Goal: Task Accomplishment & Management: Manage account settings

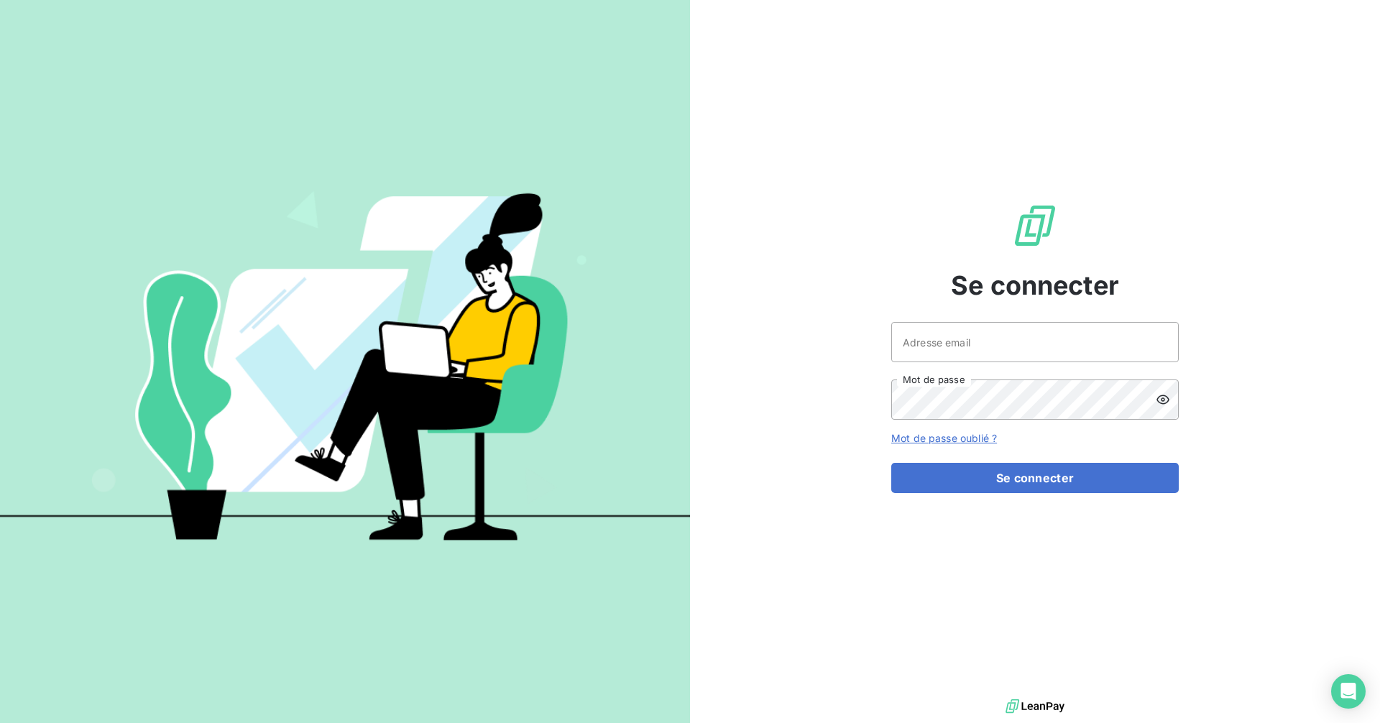
click at [487, 487] on img at bounding box center [345, 361] width 690 height 432
click at [1038, 349] on input "Adresse email" at bounding box center [1035, 342] width 288 height 40
click at [1036, 350] on input "Adresse email" at bounding box center [1035, 342] width 288 height 40
click at [1078, 352] on input "Adresse email" at bounding box center [1035, 342] width 288 height 40
click at [1088, 339] on input "Adresse email" at bounding box center [1035, 342] width 288 height 40
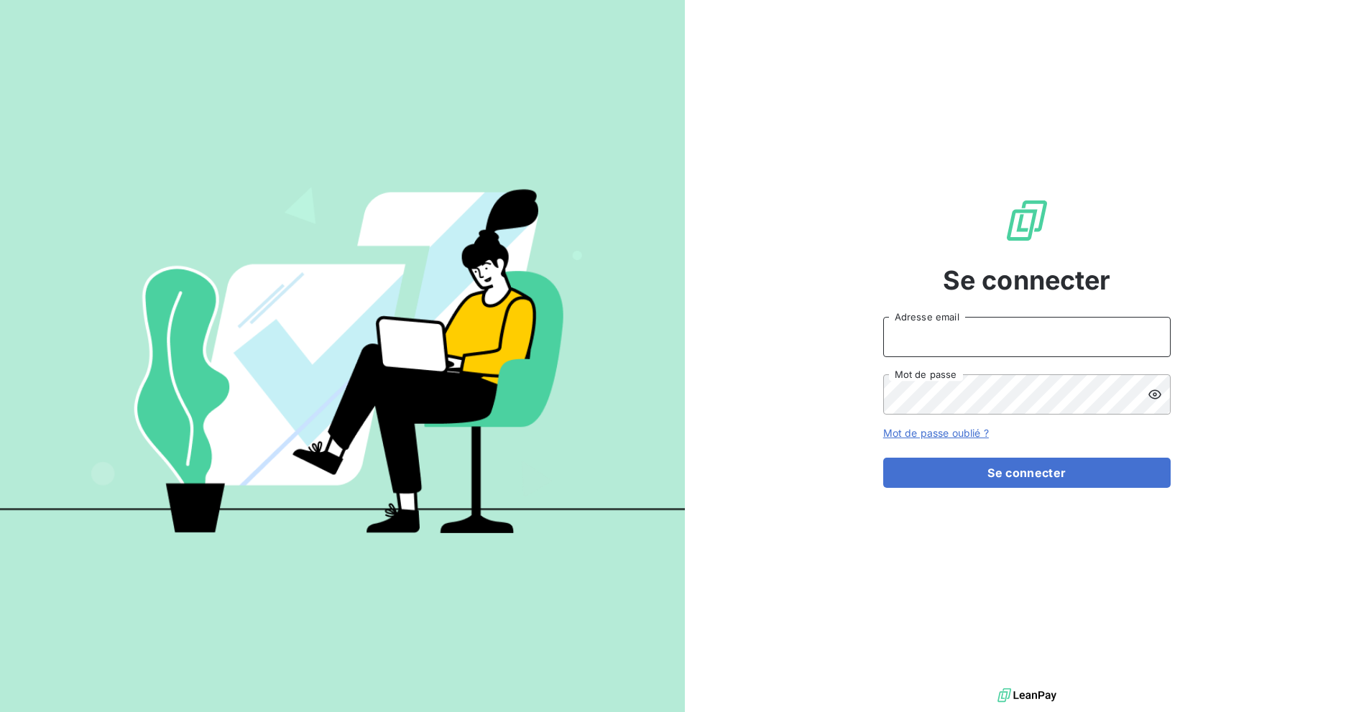
type input "[EMAIL_ADDRESS][DOMAIN_NAME]"
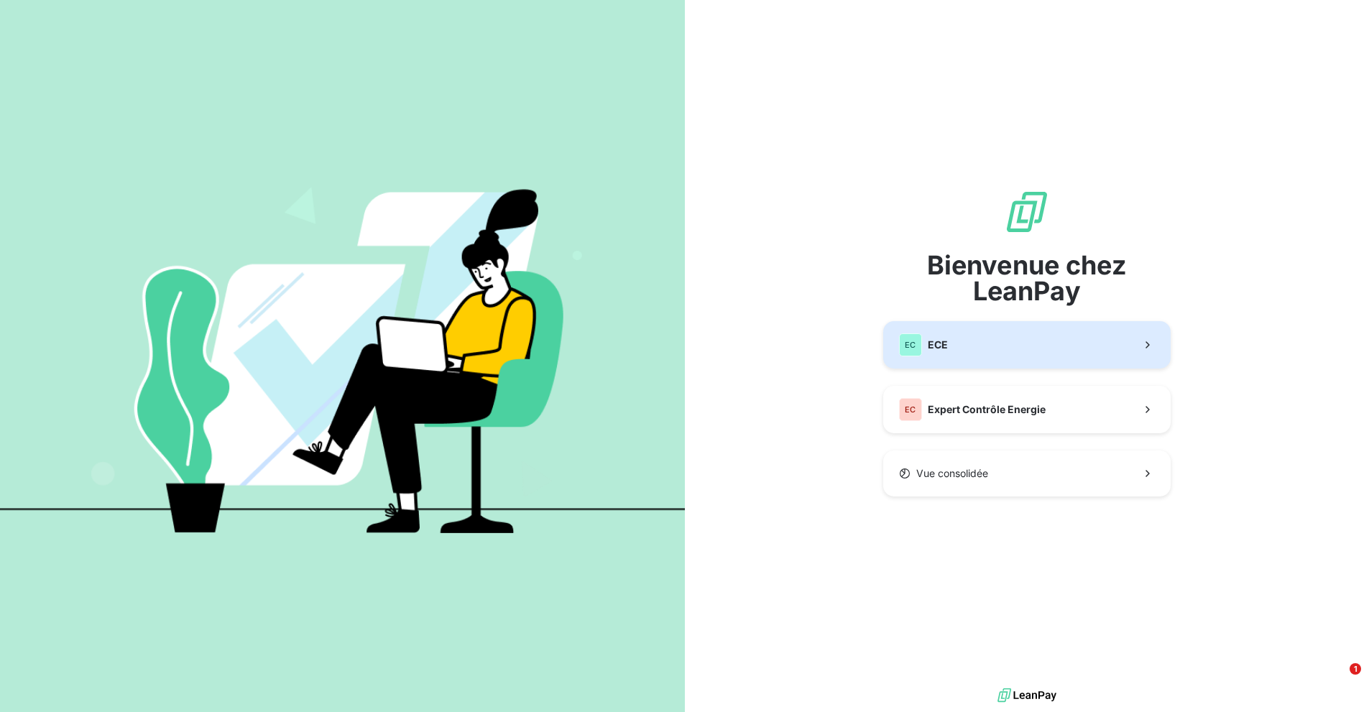
click at [970, 346] on button "EC ECE" at bounding box center [1027, 344] width 288 height 47
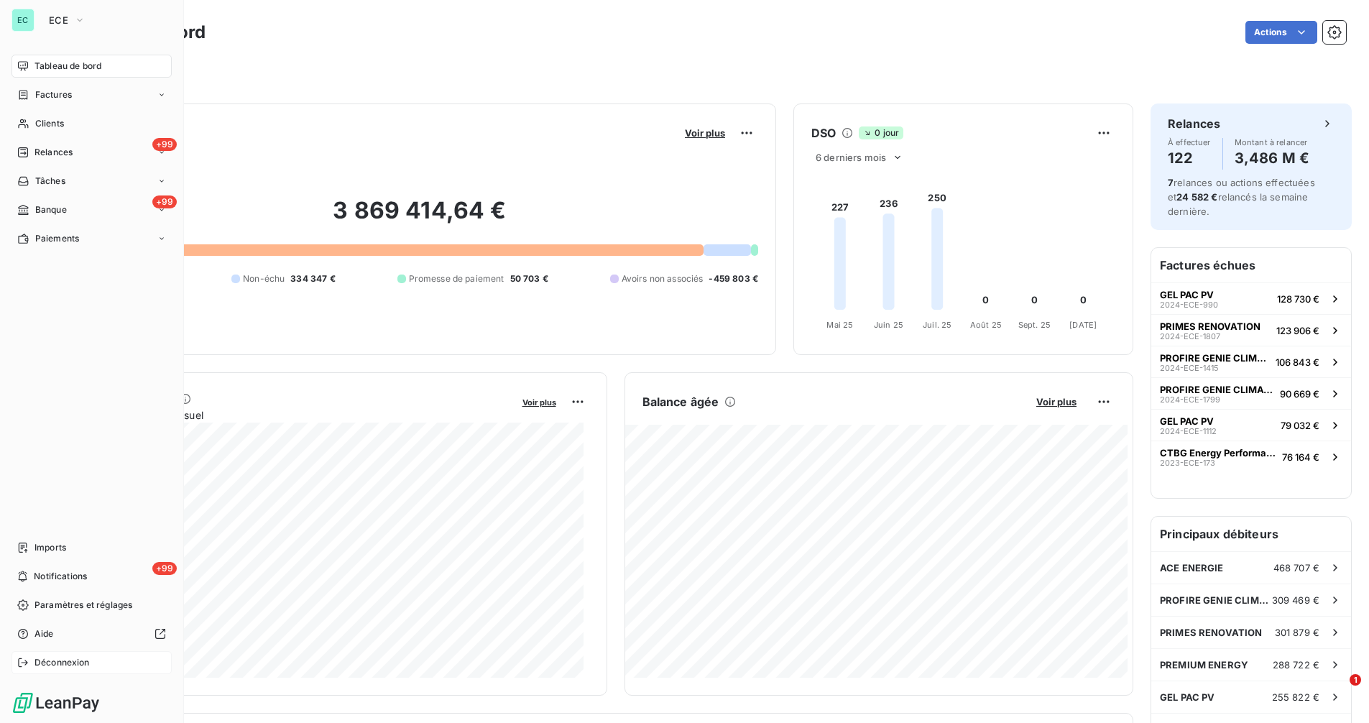
click at [47, 656] on div "Déconnexion" at bounding box center [92, 662] width 160 height 23
